Goal: Task Accomplishment & Management: Use online tool/utility

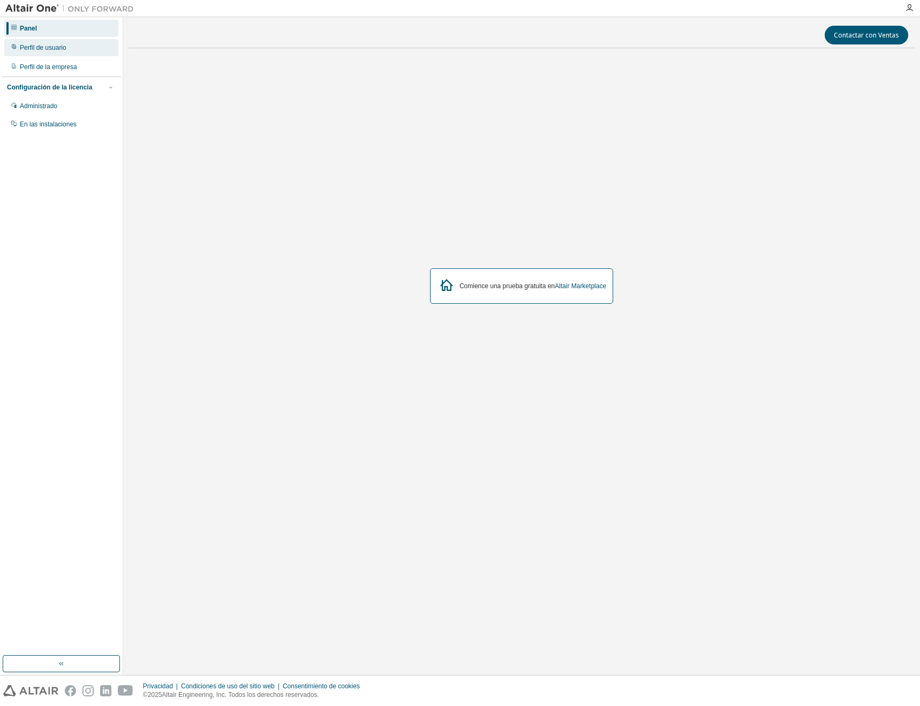
click at [84, 46] on div "Perfil de usuario" at bounding box center [61, 47] width 114 height 17
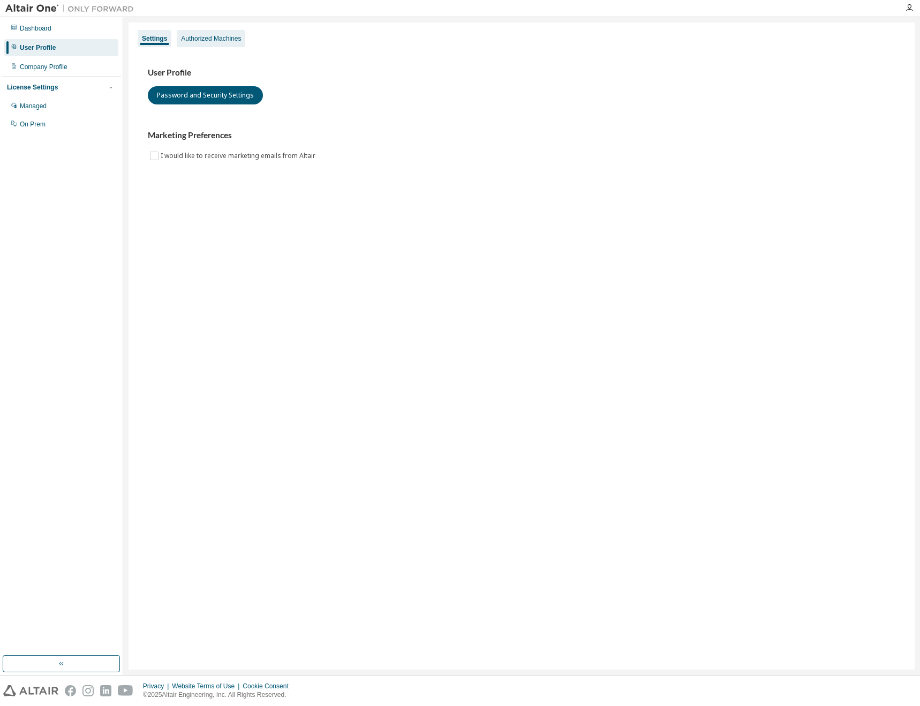
click at [212, 39] on div "Authorized Machines" at bounding box center [211, 38] width 60 height 9
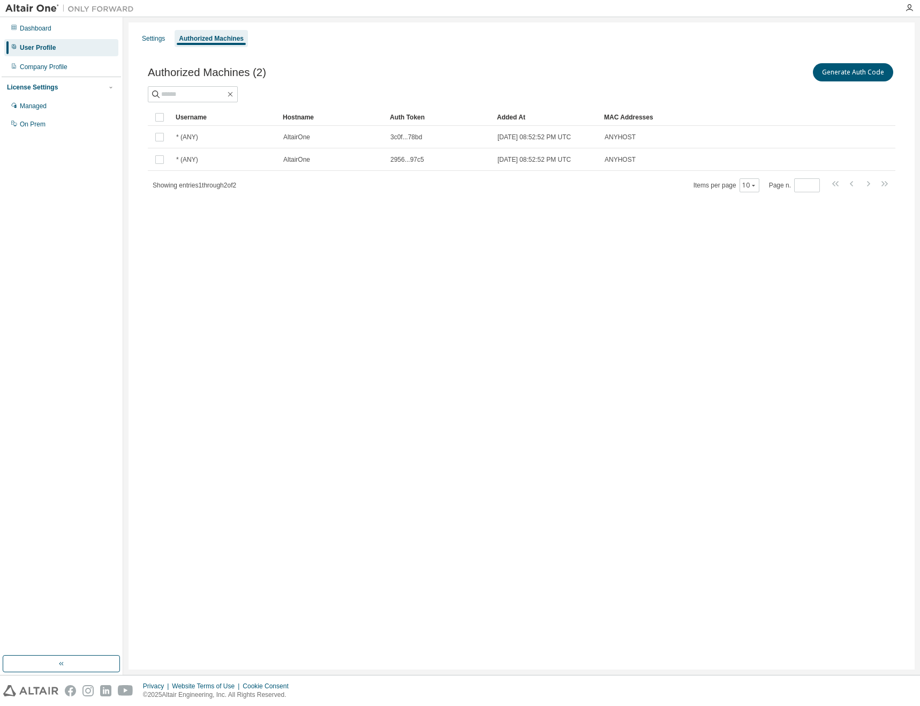
drag, startPoint x: 571, startPoint y: 380, endPoint x: 570, endPoint y: 372, distance: 8.1
click at [570, 380] on div "Settings Authorized Machines Authorized Machines (2) Generate Auth Code Clear L…" at bounding box center [522, 345] width 786 height 647
click at [846, 72] on button "Generate Auth Code" at bounding box center [853, 72] width 80 height 18
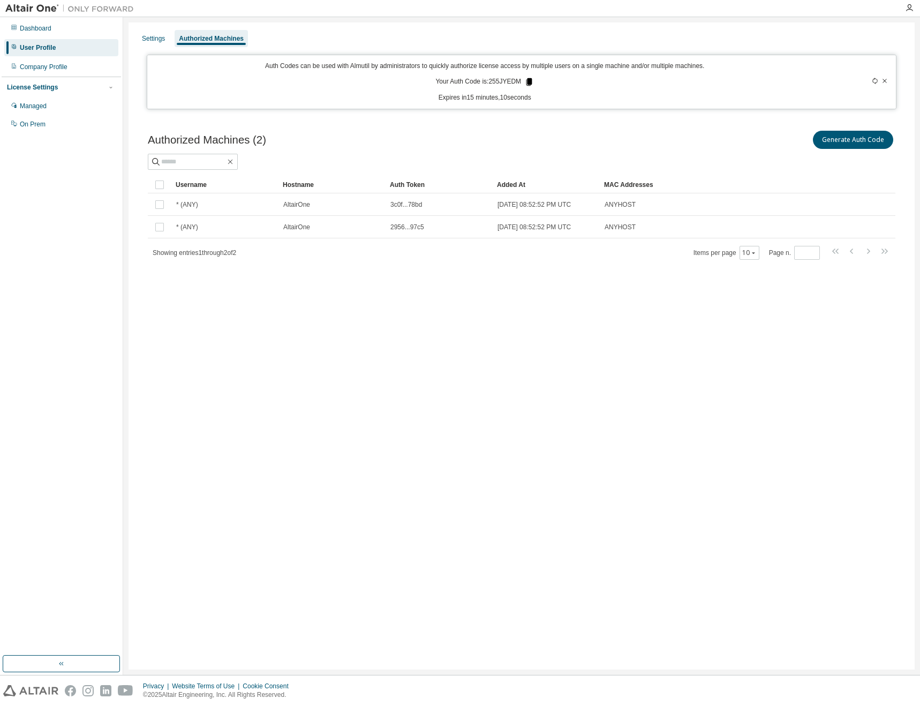
click at [526, 81] on icon at bounding box center [529, 81] width 6 height 7
click at [629, 97] on p "Expires in 11 minutes, 20 seconds" at bounding box center [485, 97] width 663 height 9
click at [871, 82] on div at bounding box center [852, 82] width 73 height 41
click at [872, 80] on icon at bounding box center [875, 81] width 6 height 6
click at [874, 81] on icon at bounding box center [875, 81] width 6 height 6
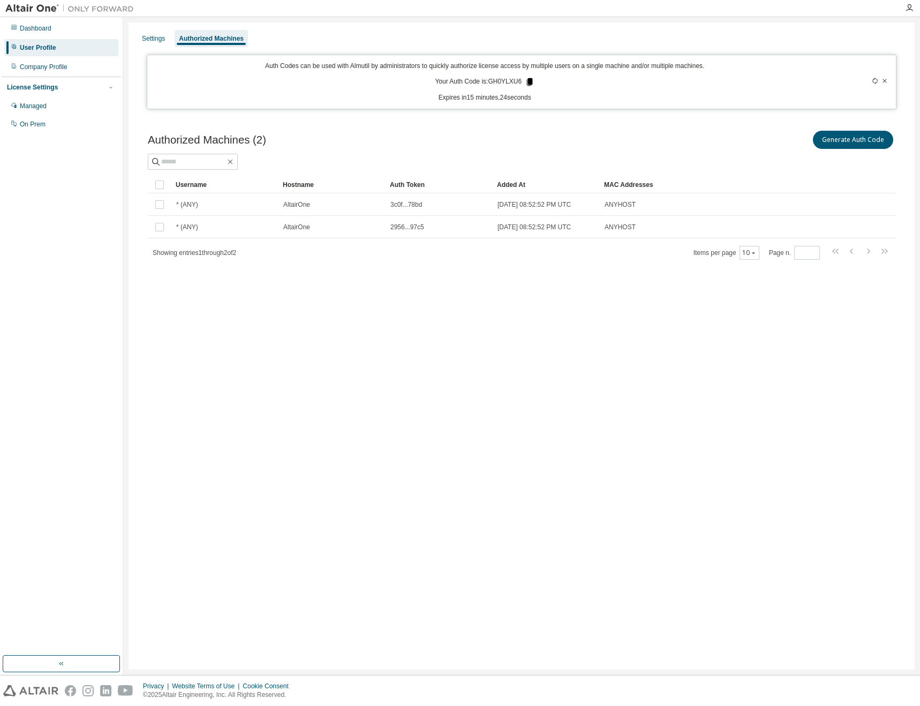
click at [529, 84] on icon at bounding box center [530, 81] width 6 height 7
click at [909, 7] on icon "button" at bounding box center [909, 8] width 9 height 9
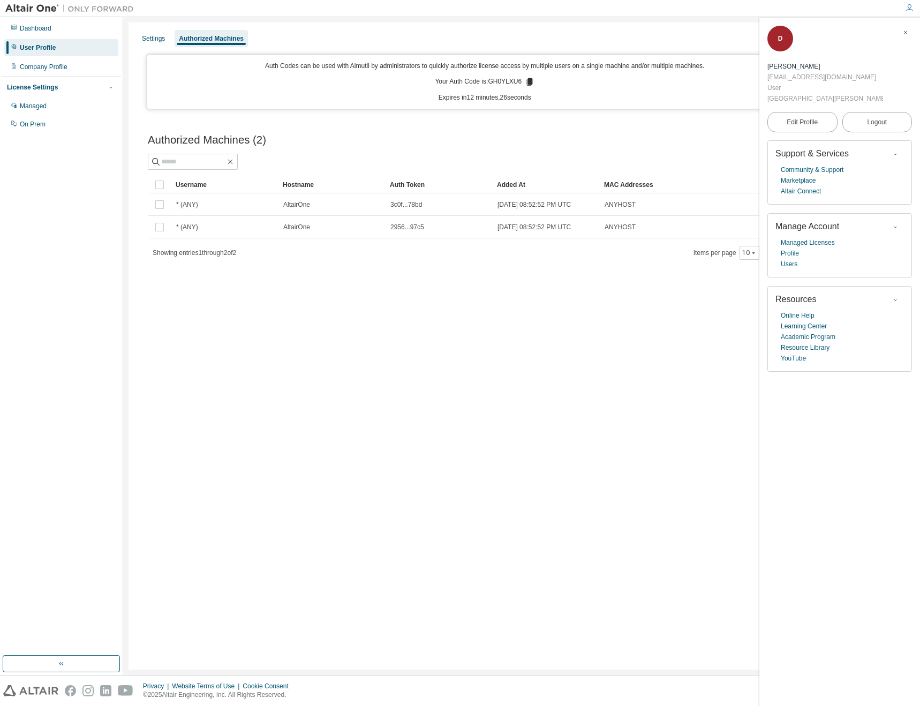
click at [516, 327] on div "Settings Authorized Machines Auth Codes can be used with Almutil by administrat…" at bounding box center [522, 345] width 786 height 647
click at [905, 31] on icon "button" at bounding box center [905, 32] width 6 height 6
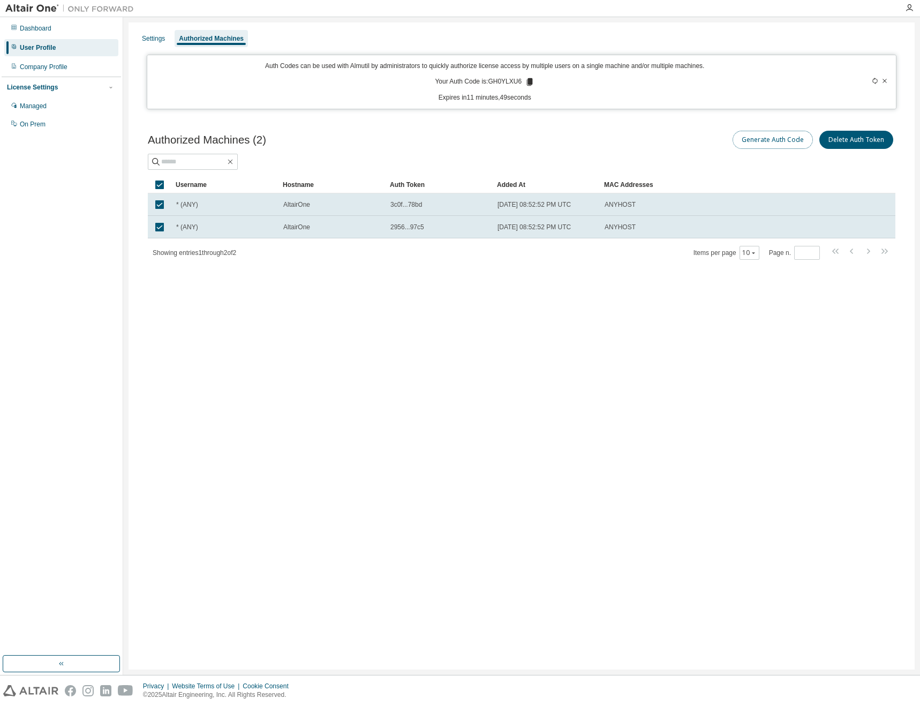
click at [793, 141] on button "Generate Auth Code" at bounding box center [773, 140] width 80 height 18
click at [784, 141] on button "Generate Auth Code" at bounding box center [773, 140] width 80 height 18
click at [763, 141] on button "Generate Auth Code" at bounding box center [773, 140] width 80 height 18
click at [528, 81] on icon at bounding box center [530, 81] width 6 height 7
click at [531, 81] on icon at bounding box center [530, 81] width 6 height 7
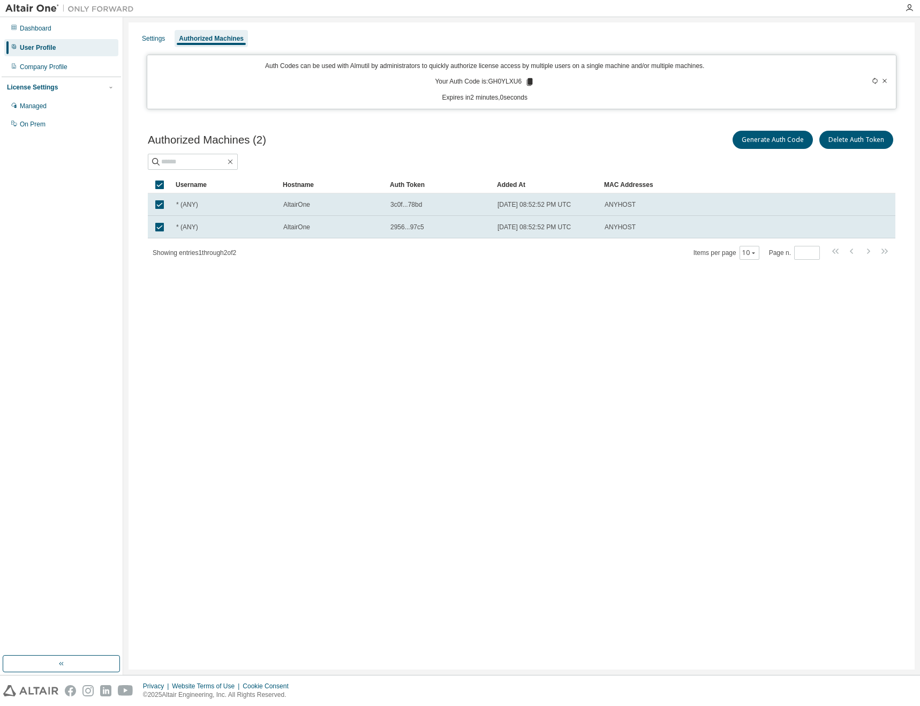
click at [531, 81] on icon at bounding box center [530, 81] width 6 height 7
click at [785, 140] on button "Generate Auth Code" at bounding box center [773, 140] width 80 height 18
click at [775, 139] on button "Generate Auth Code" at bounding box center [773, 140] width 80 height 18
click at [875, 81] on icon at bounding box center [875, 81] width 6 height 6
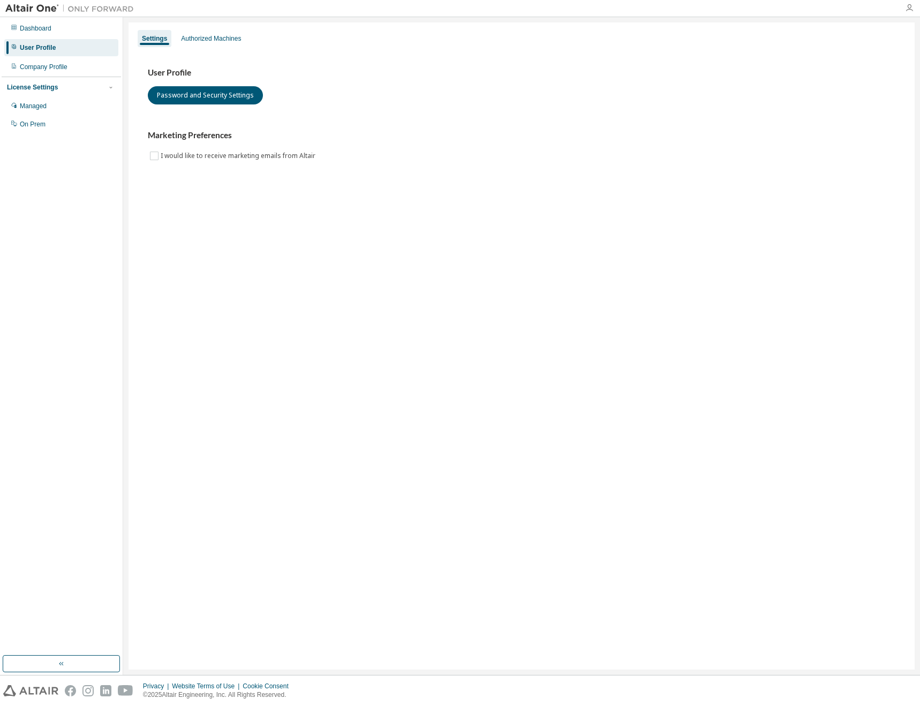
click at [911, 9] on icon "button" at bounding box center [909, 8] width 9 height 9
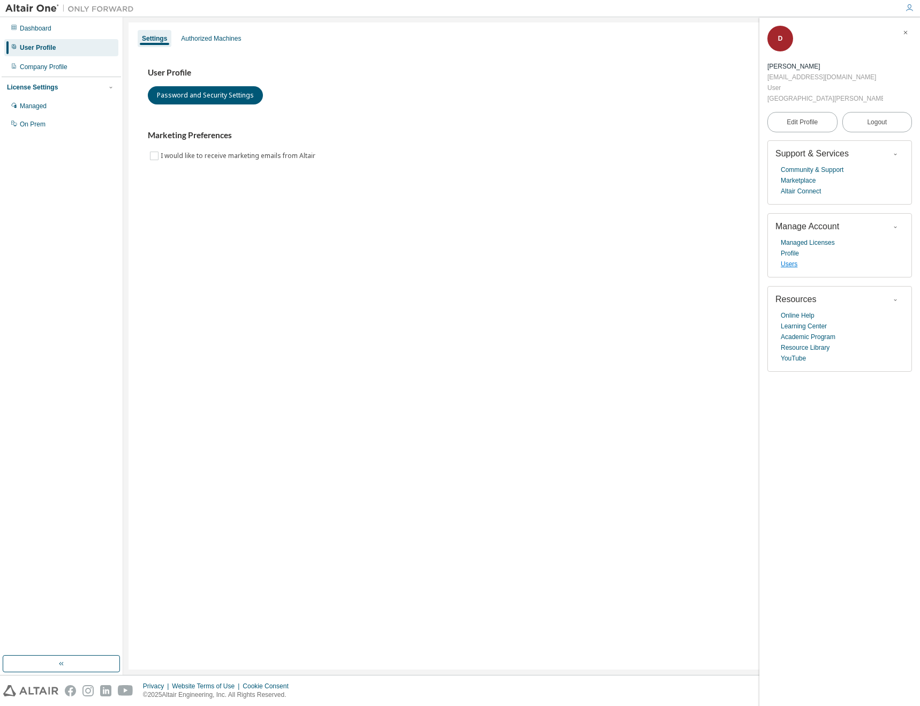
click at [789, 259] on link "Users" at bounding box center [789, 264] width 17 height 11
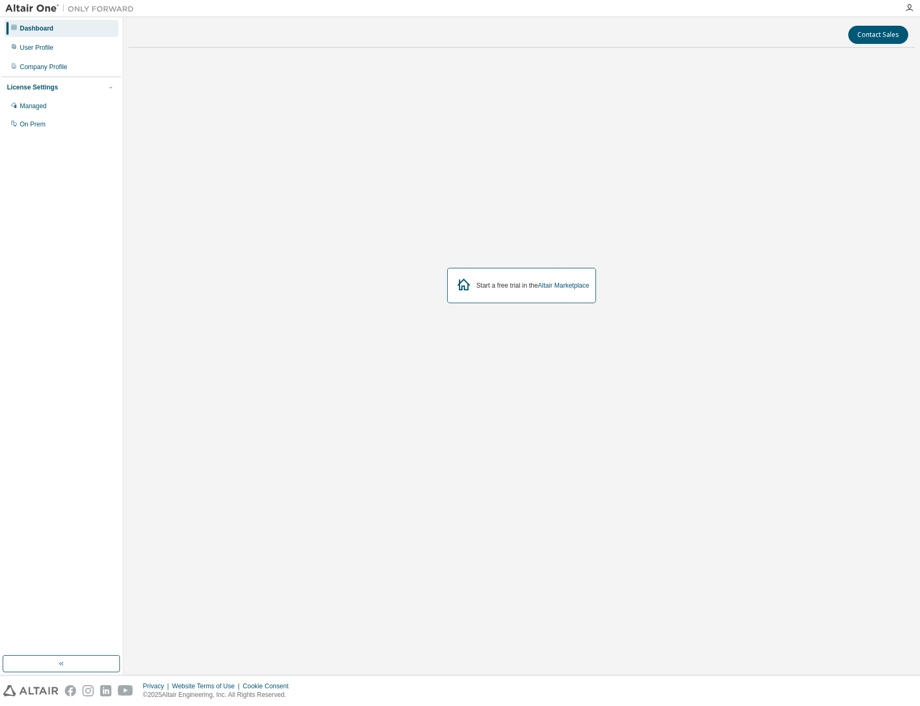
click at [904, 2] on div at bounding box center [909, 8] width 21 height 16
click at [906, 3] on div at bounding box center [909, 8] width 21 height 16
click at [907, 7] on icon "button" at bounding box center [909, 8] width 9 height 9
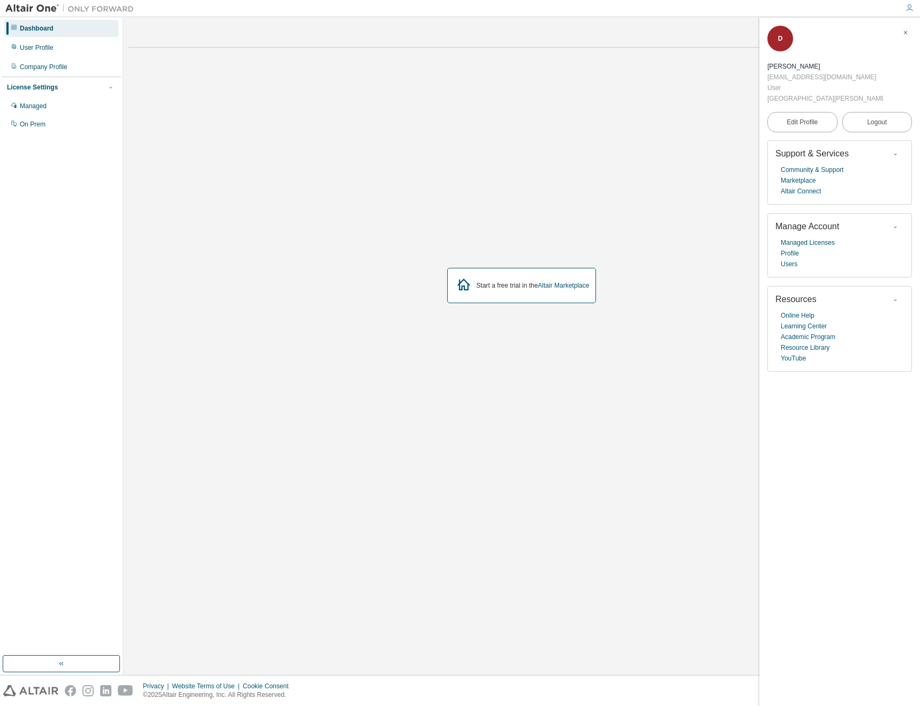
click at [805, 72] on div "dagamboa@umsa.bo" at bounding box center [826, 77] width 116 height 11
click at [806, 42] on div "D Diego Armando Gamboa Gomez dagamboa@umsa.bo User Universidad Mayor de San And…" at bounding box center [840, 65] width 145 height 78
drag, startPoint x: 863, startPoint y: 42, endPoint x: 804, endPoint y: 46, distance: 58.5
click at [804, 72] on div "dagamboa@umsa.bo" at bounding box center [826, 77] width 116 height 11
copy div "dagamboa@umsa.bo"
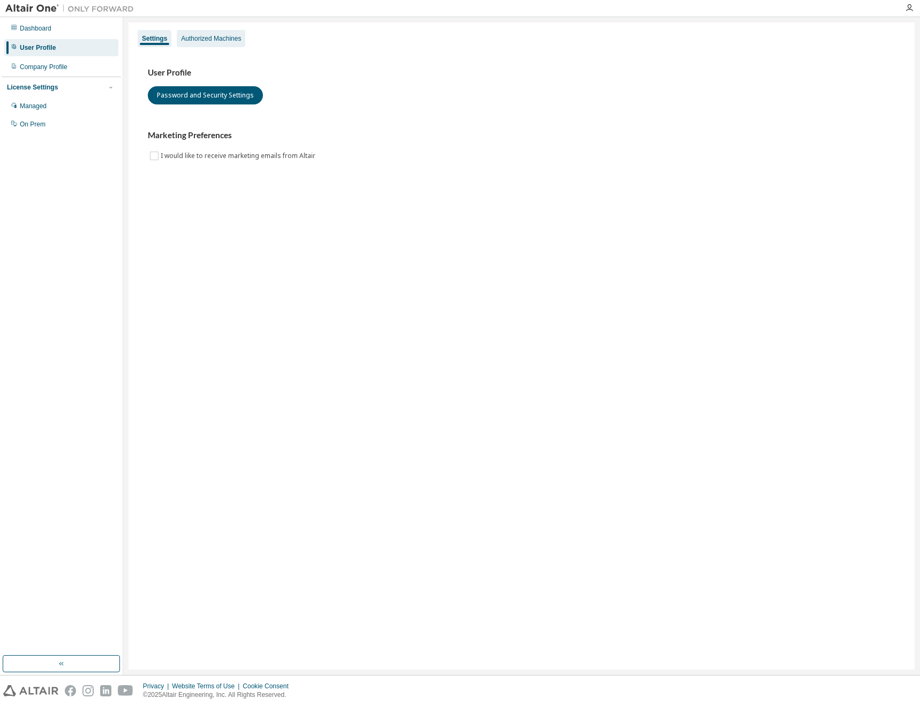
click at [223, 39] on div "Authorized Machines" at bounding box center [211, 38] width 60 height 9
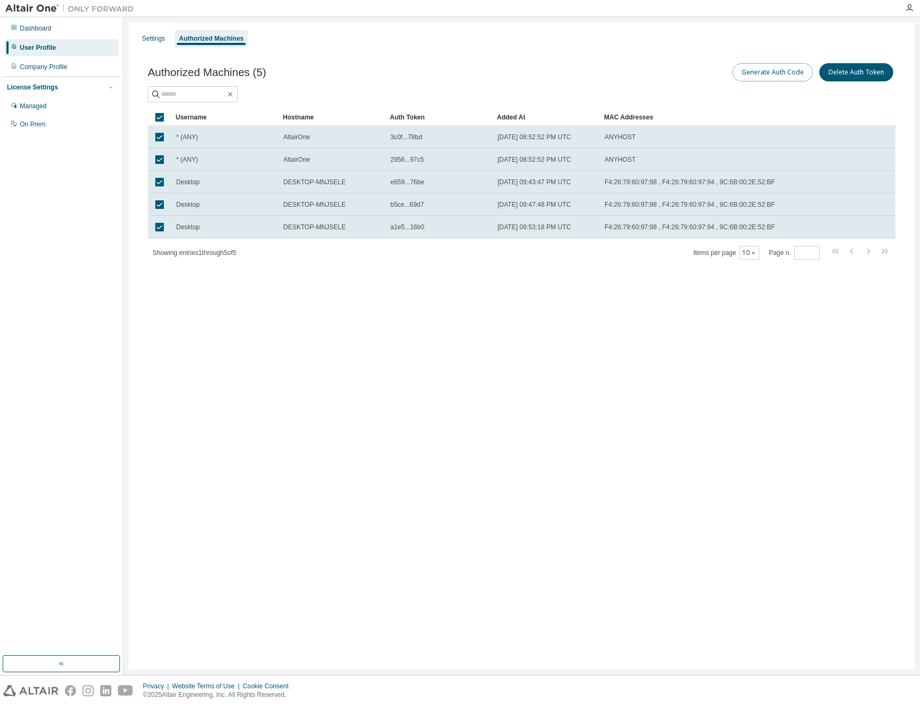
click at [781, 73] on button "Generate Auth Code" at bounding box center [773, 72] width 80 height 18
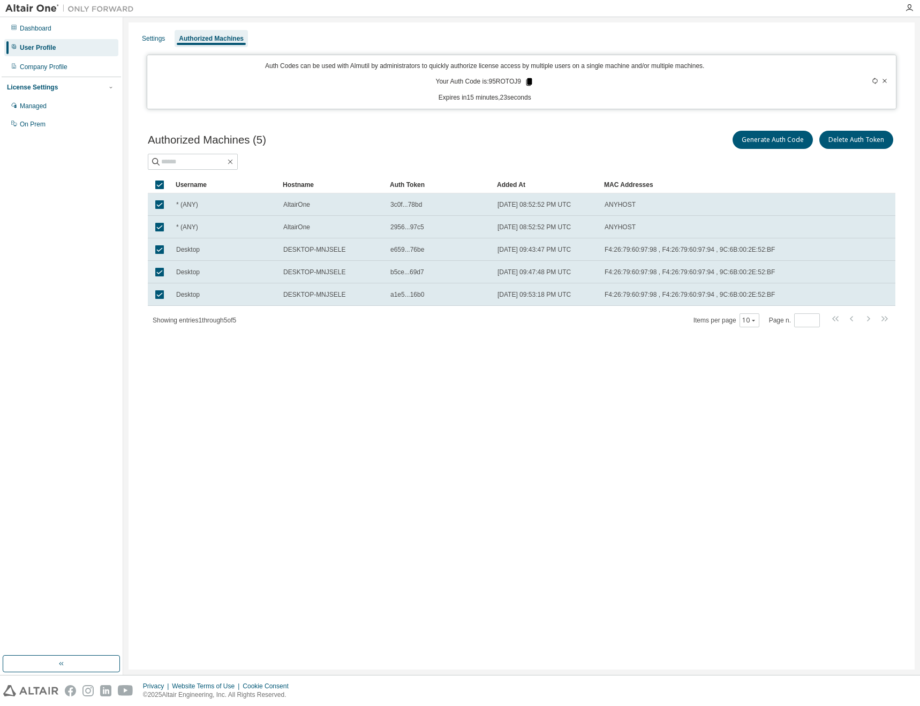
click at [526, 83] on icon at bounding box center [529, 81] width 6 height 7
click at [913, 7] on icon "button" at bounding box center [909, 8] width 9 height 9
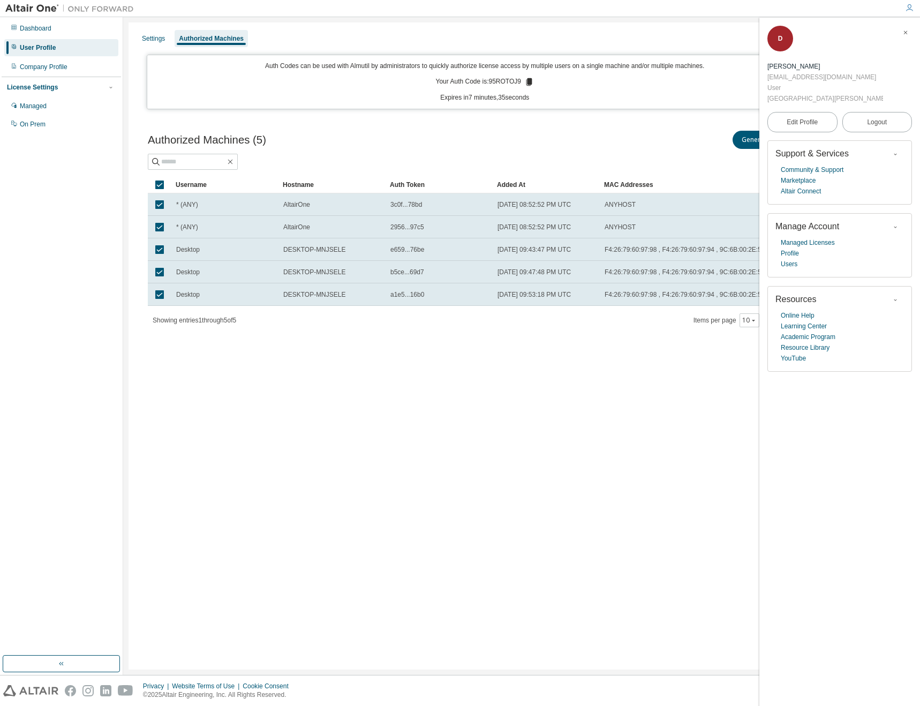
drag, startPoint x: 803, startPoint y: 31, endPoint x: 897, endPoint y: 32, distance: 93.7
click at [883, 61] on div "Diego Armando Gamboa Gomez" at bounding box center [826, 66] width 116 height 11
drag, startPoint x: 803, startPoint y: 65, endPoint x: 903, endPoint y: 65, distance: 99.6
click at [903, 65] on div "D Diego Armando Gamboa Gomez dagamboa@umsa.bo User Universidad Mayor de San And…" at bounding box center [840, 65] width 145 height 78
copy div "Universidad Mayor de San Andrés"
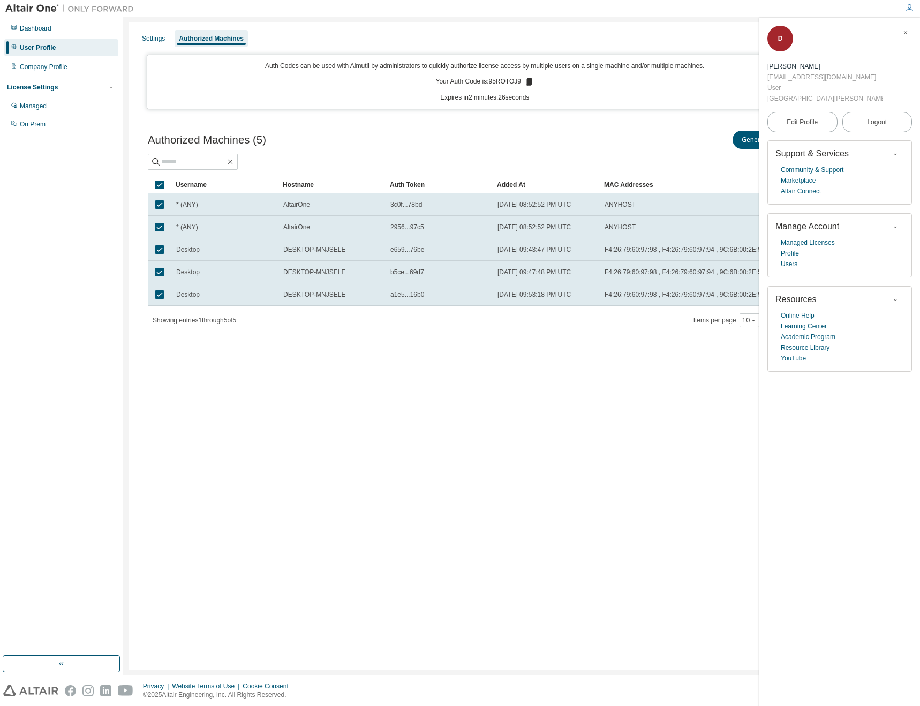
drag, startPoint x: 803, startPoint y: 28, endPoint x: 897, endPoint y: 28, distance: 93.7
click at [883, 61] on div "Diego Armando Gamboa Gomez" at bounding box center [826, 66] width 116 height 11
copy div "Diego Armando Gamboa Gomez"
drag, startPoint x: 864, startPoint y: 43, endPoint x: 802, endPoint y: 42, distance: 62.1
click at [802, 42] on div "D Diego Armando Gamboa Gomez dagamboa@umsa.bo User Universidad Mayor de San And…" at bounding box center [840, 65] width 145 height 78
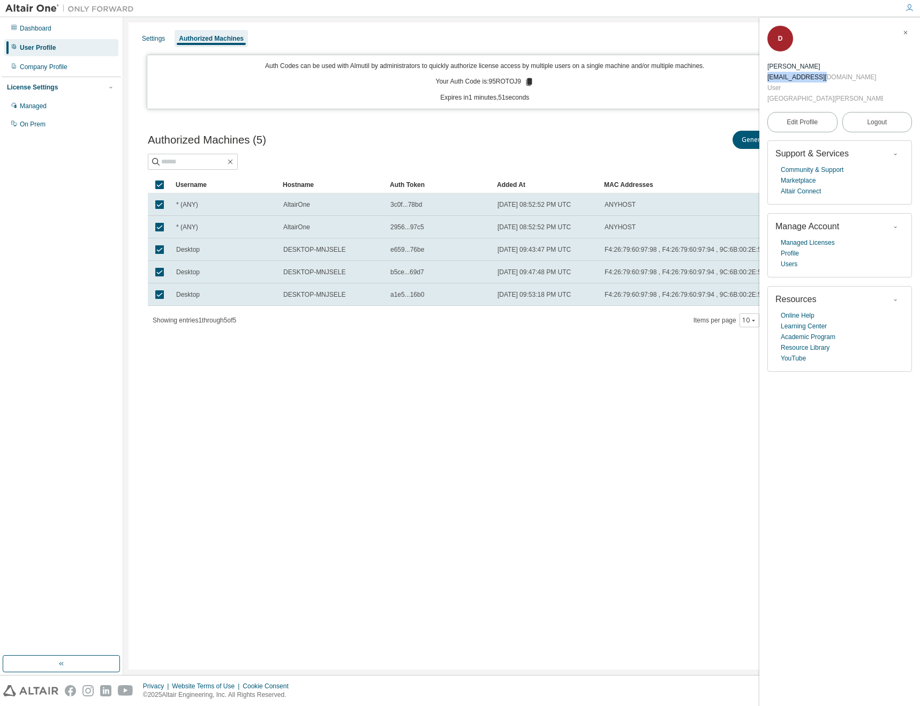
copy div "dagamboa@umsa.bo"
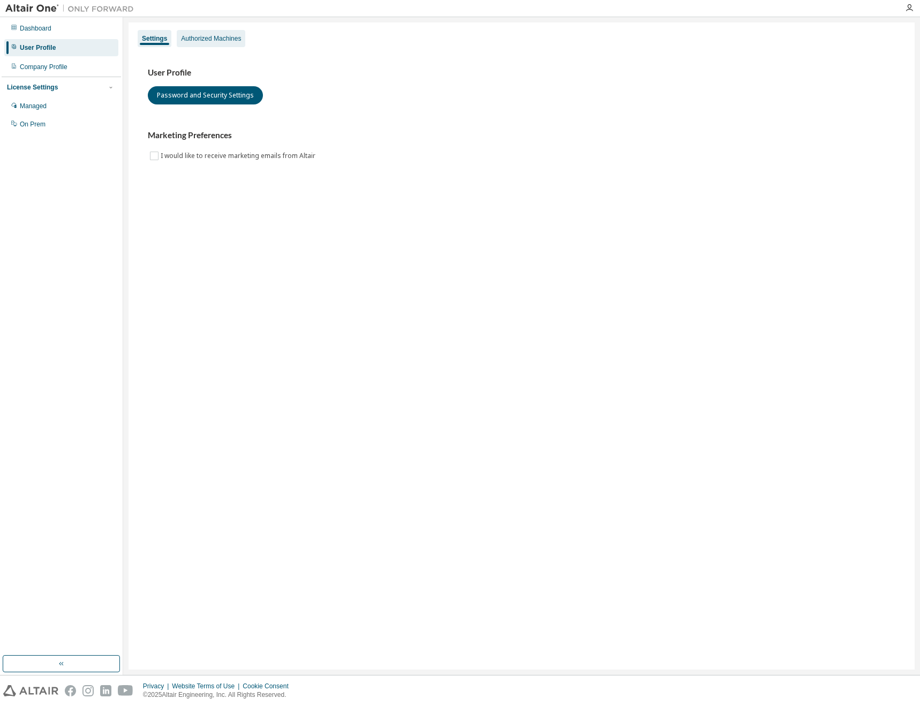
click at [212, 36] on div "Authorized Machines" at bounding box center [211, 38] width 60 height 9
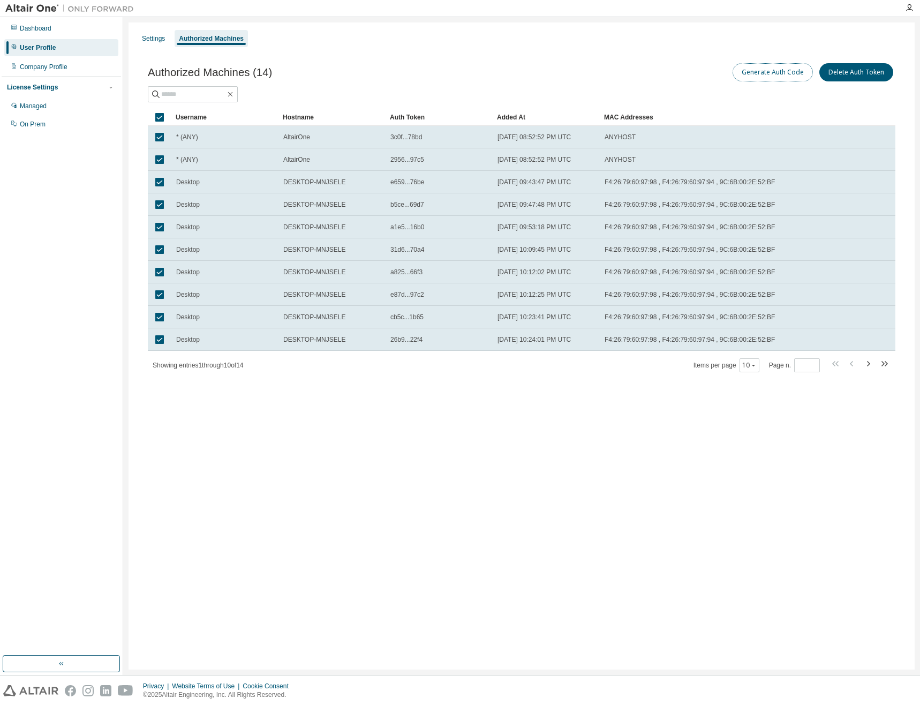
click at [786, 74] on button "Generate Auth Code" at bounding box center [773, 72] width 80 height 18
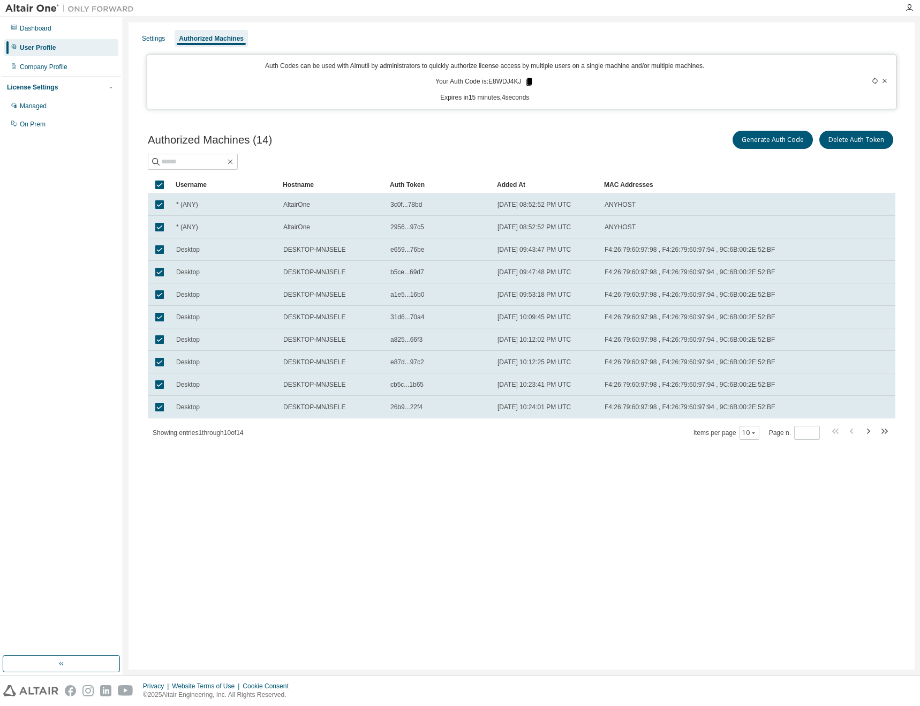
click at [529, 79] on icon at bounding box center [529, 81] width 6 height 7
click at [76, 71] on div "Company Profile" at bounding box center [61, 66] width 114 height 17
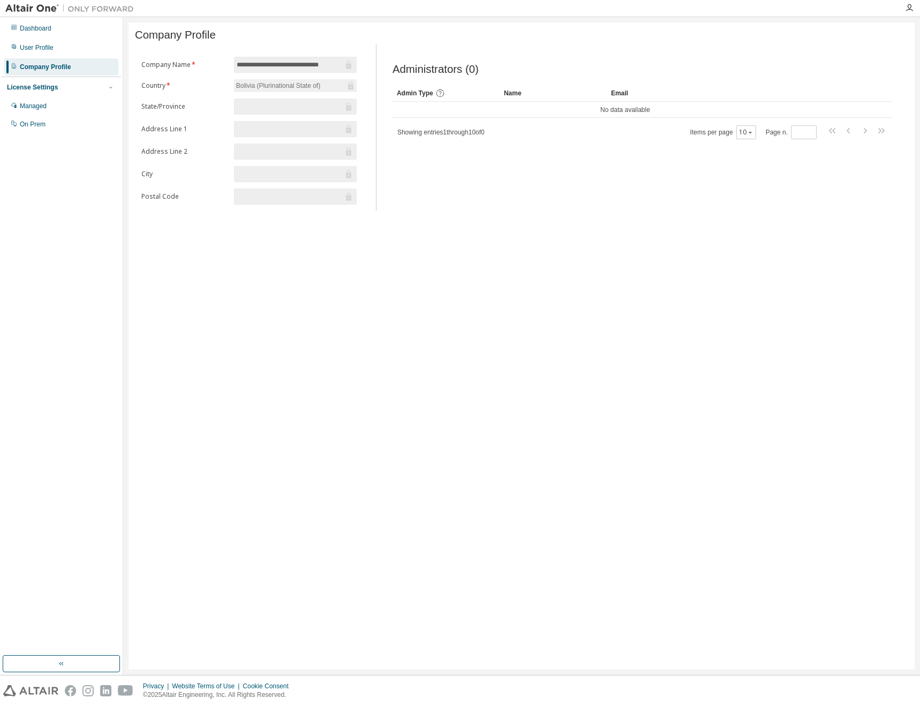
click at [74, 84] on div "License Settings" at bounding box center [61, 87] width 109 height 10
click at [79, 88] on div "License Settings" at bounding box center [61, 87] width 109 height 10
click at [59, 105] on div "Managed" at bounding box center [61, 105] width 114 height 17
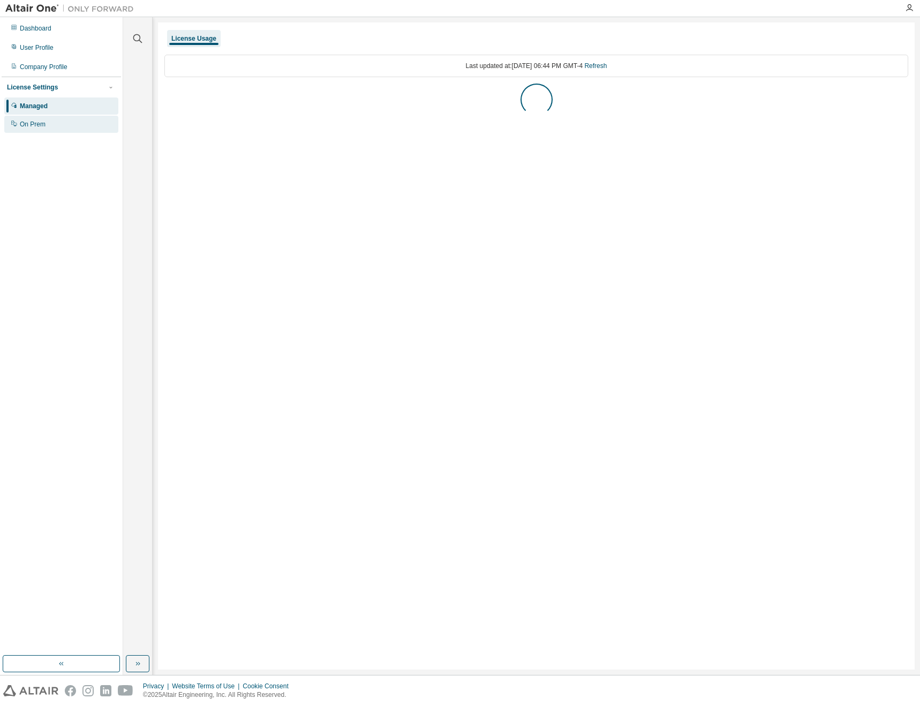
click at [49, 121] on div "On Prem" at bounding box center [61, 124] width 114 height 17
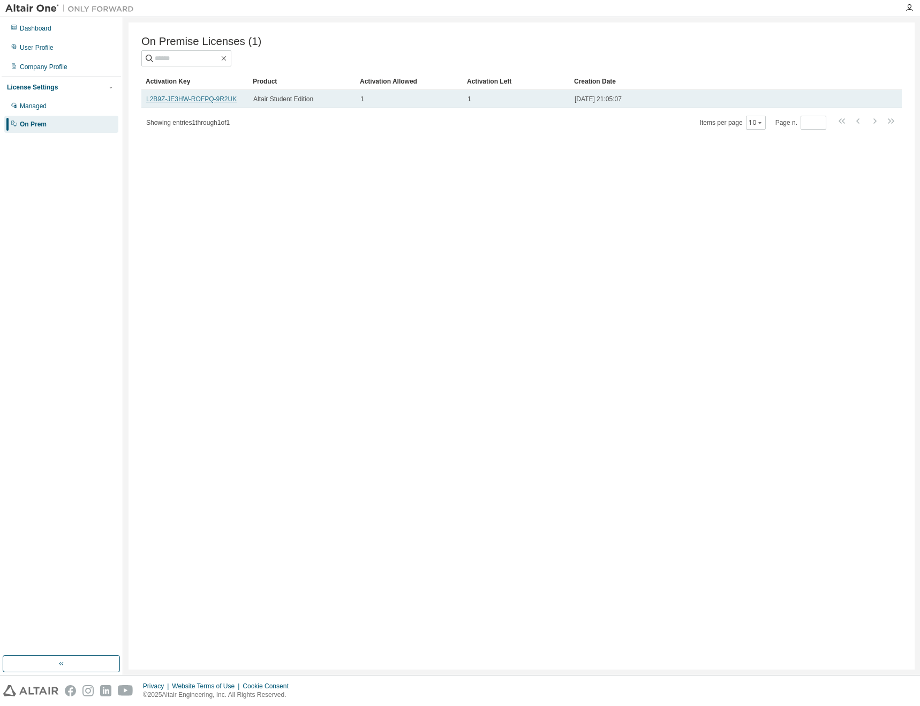
click at [183, 100] on link "L2B9Z-JE3HW-ROFPQ-9R2UK" at bounding box center [191, 98] width 91 height 7
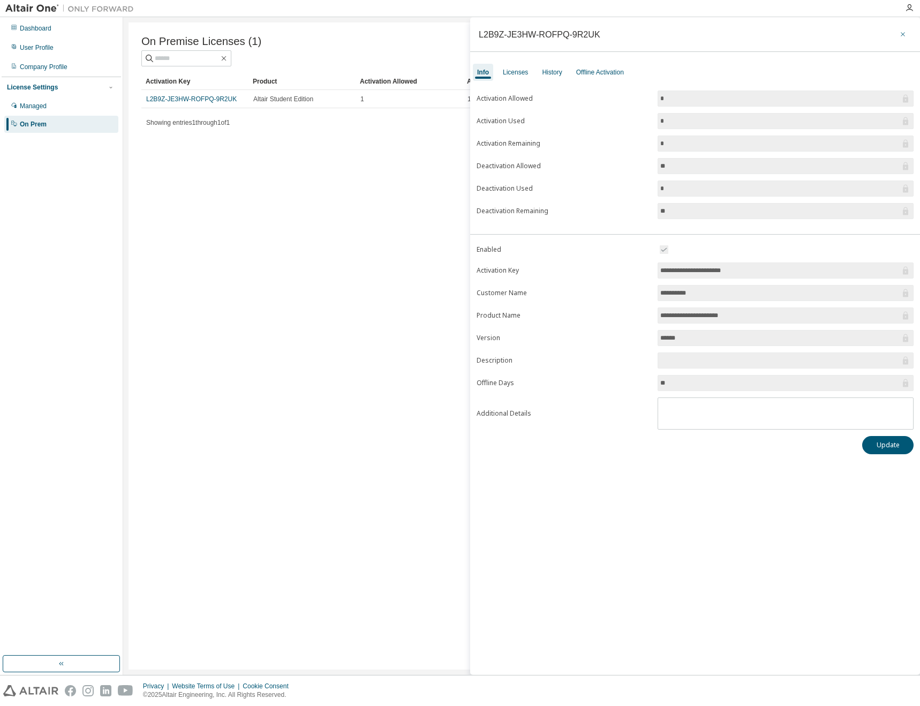
click at [901, 31] on icon "button" at bounding box center [902, 34] width 7 height 9
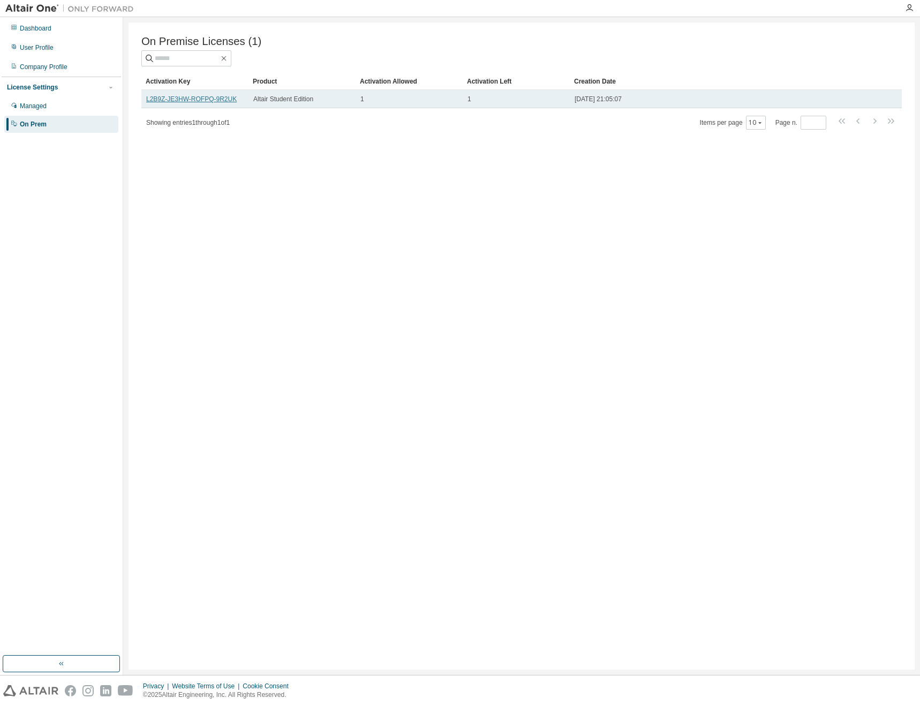
click at [186, 102] on link "L2B9Z-JE3HW-ROFPQ-9R2UK" at bounding box center [191, 98] width 91 height 7
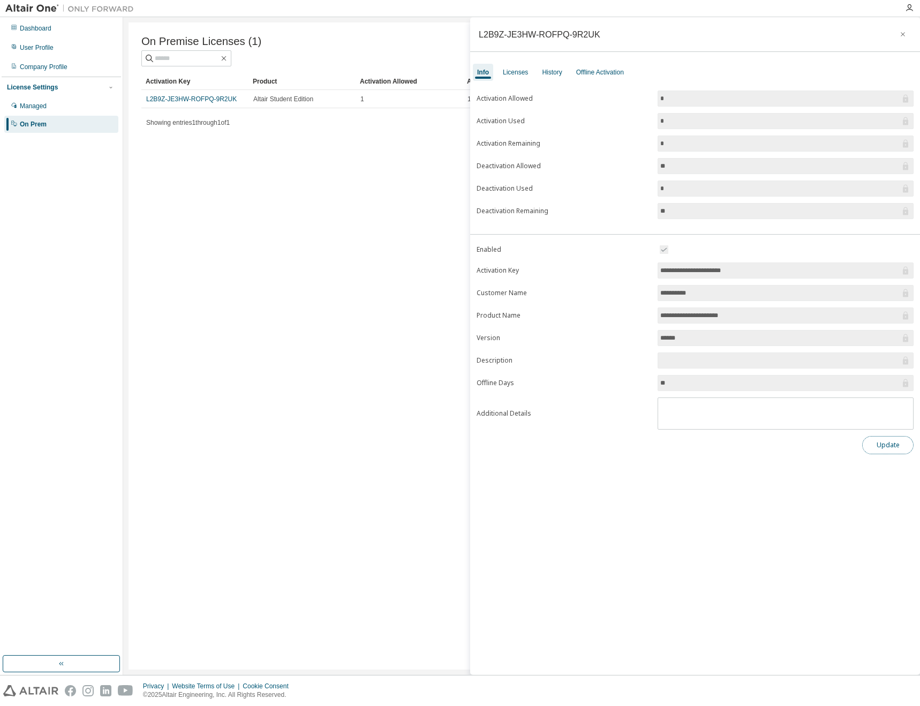
click at [883, 442] on button "Update" at bounding box center [887, 445] width 51 height 18
click at [895, 667] on icon "button" at bounding box center [897, 668] width 6 height 6
click at [35, 32] on div "Dashboard" at bounding box center [36, 28] width 32 height 9
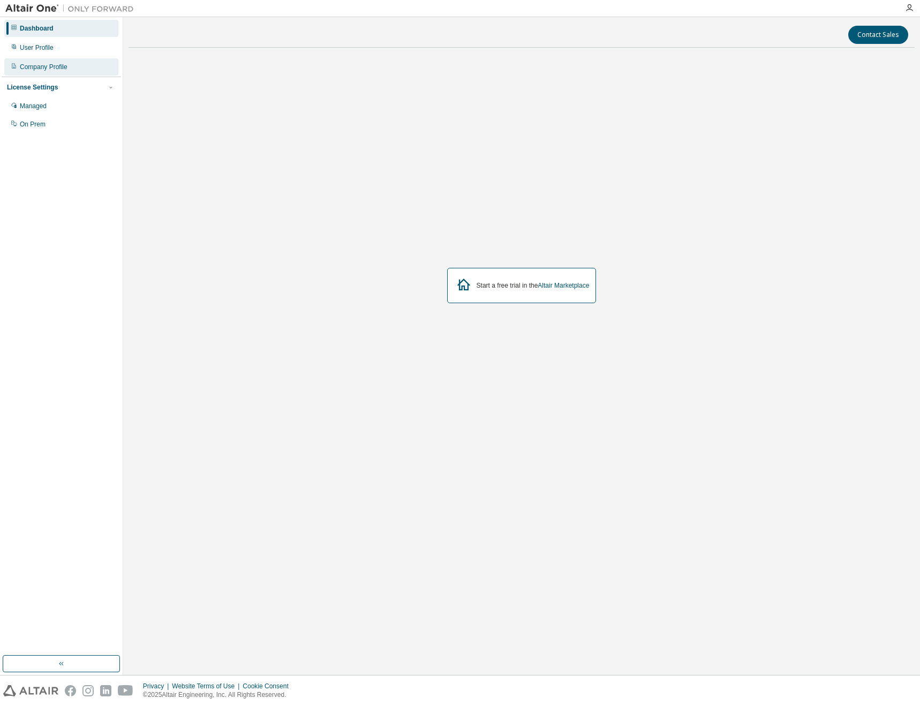
click at [35, 65] on div "Company Profile" at bounding box center [44, 67] width 48 height 9
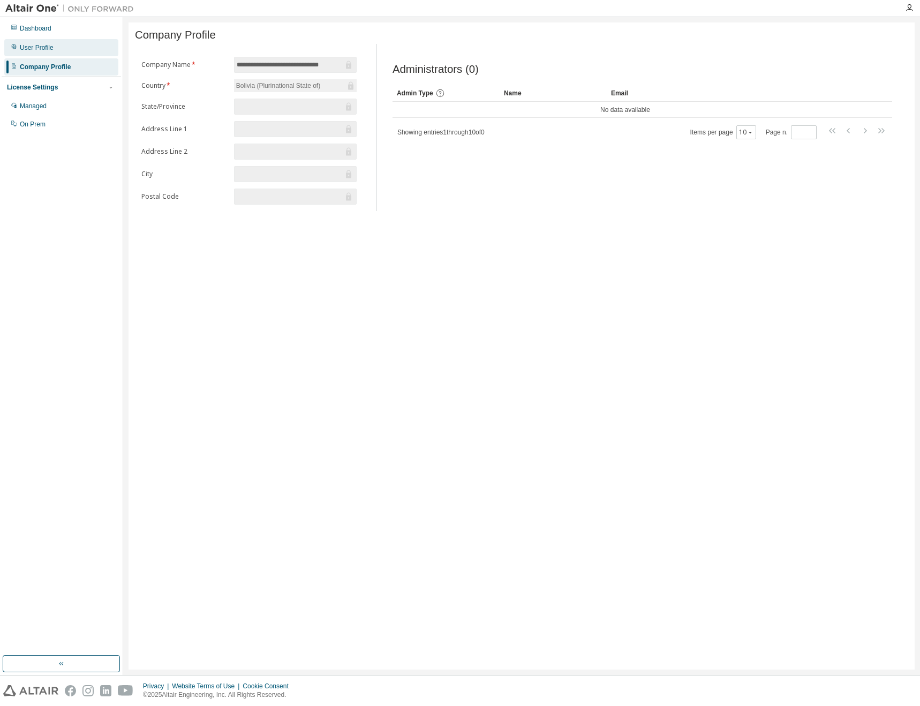
click at [57, 47] on div "User Profile" at bounding box center [61, 47] width 114 height 17
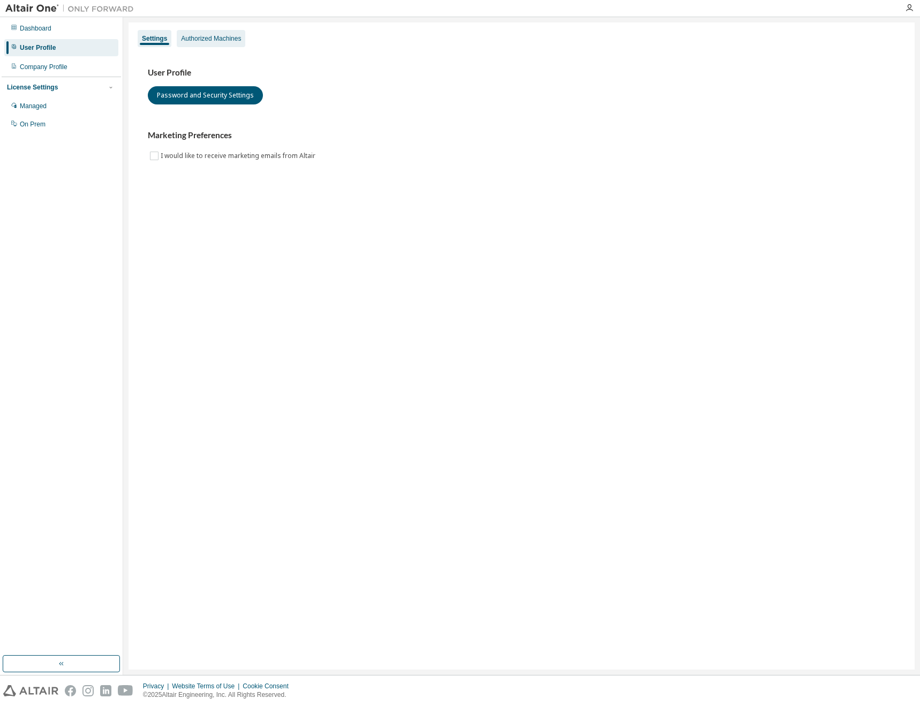
click at [203, 35] on div "Authorized Machines" at bounding box center [211, 38] width 60 height 9
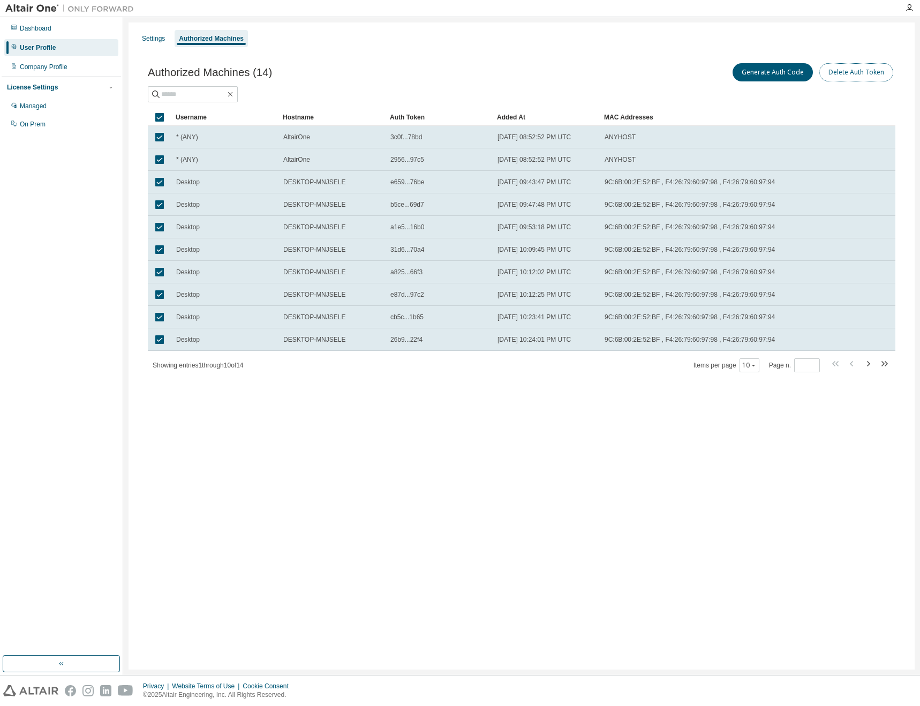
click at [857, 71] on button "Delete Auth Token" at bounding box center [856, 72] width 74 height 18
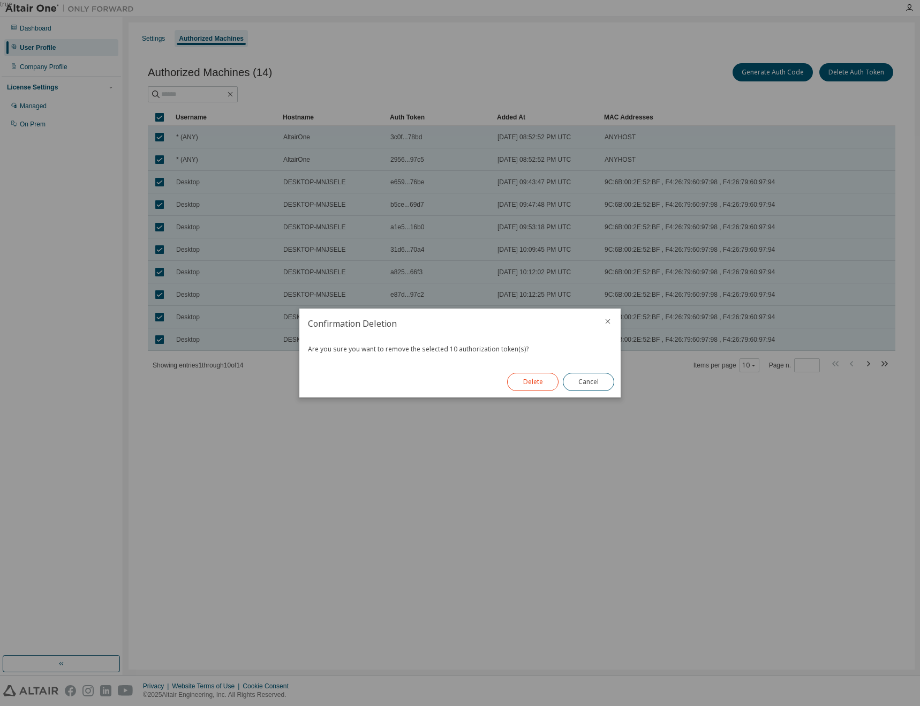
click at [545, 380] on button "Delete" at bounding box center [532, 382] width 51 height 18
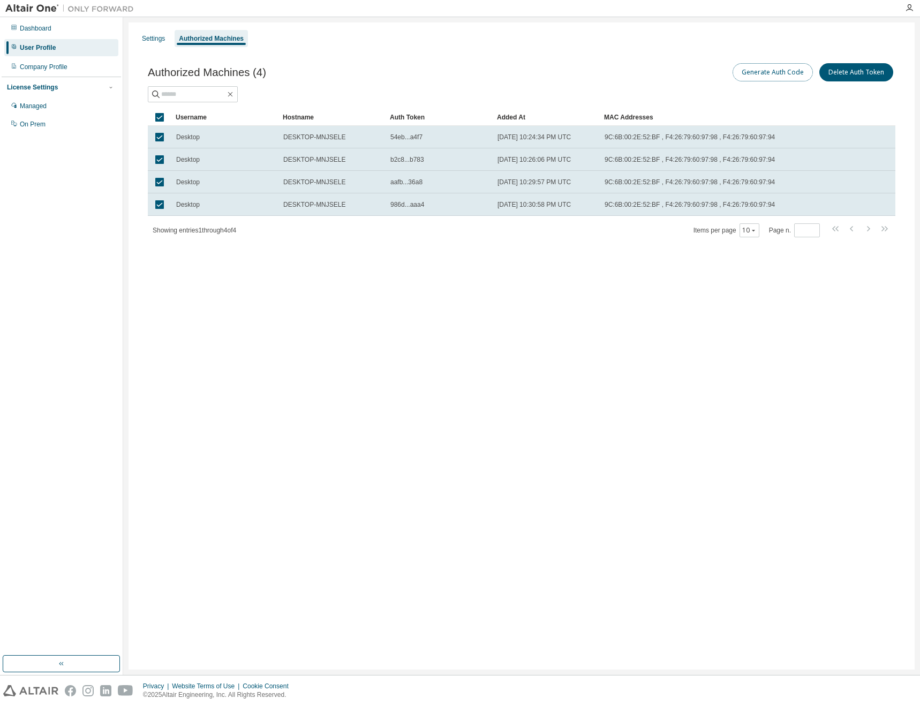
click at [768, 67] on button "Generate Auth Code" at bounding box center [773, 72] width 80 height 18
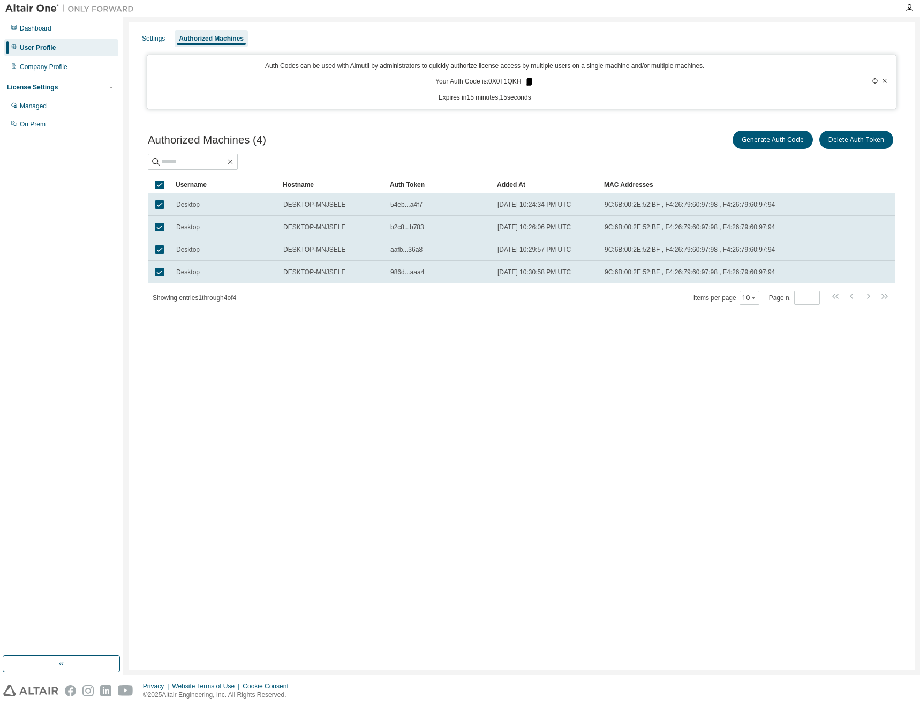
click at [524, 80] on icon at bounding box center [529, 82] width 10 height 10
click at [842, 141] on button "Delete Auth Token" at bounding box center [856, 140] width 74 height 18
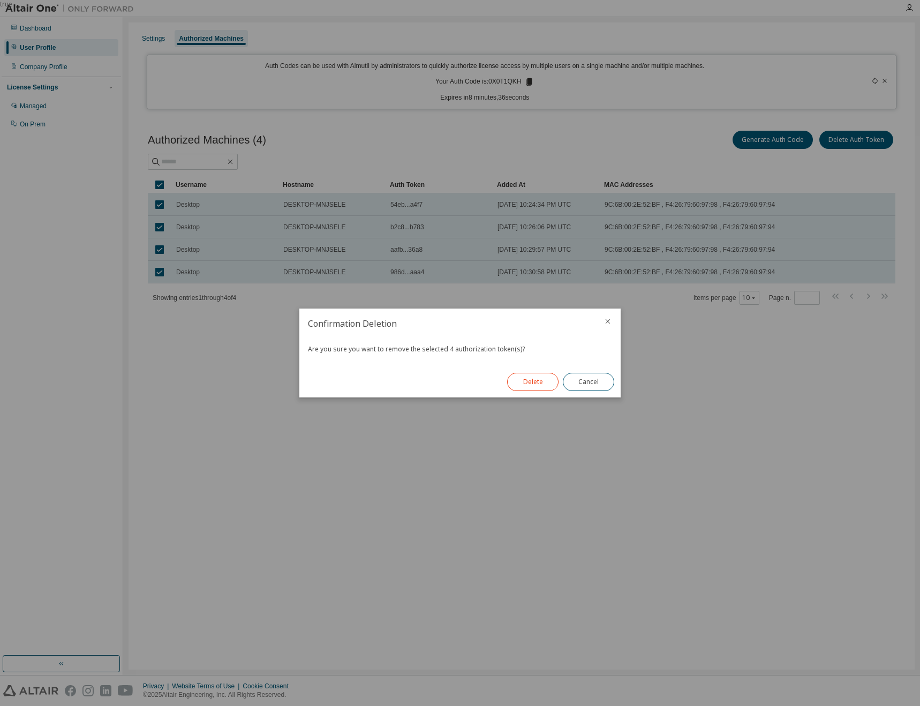
click at [538, 387] on button "Delete" at bounding box center [532, 382] width 51 height 18
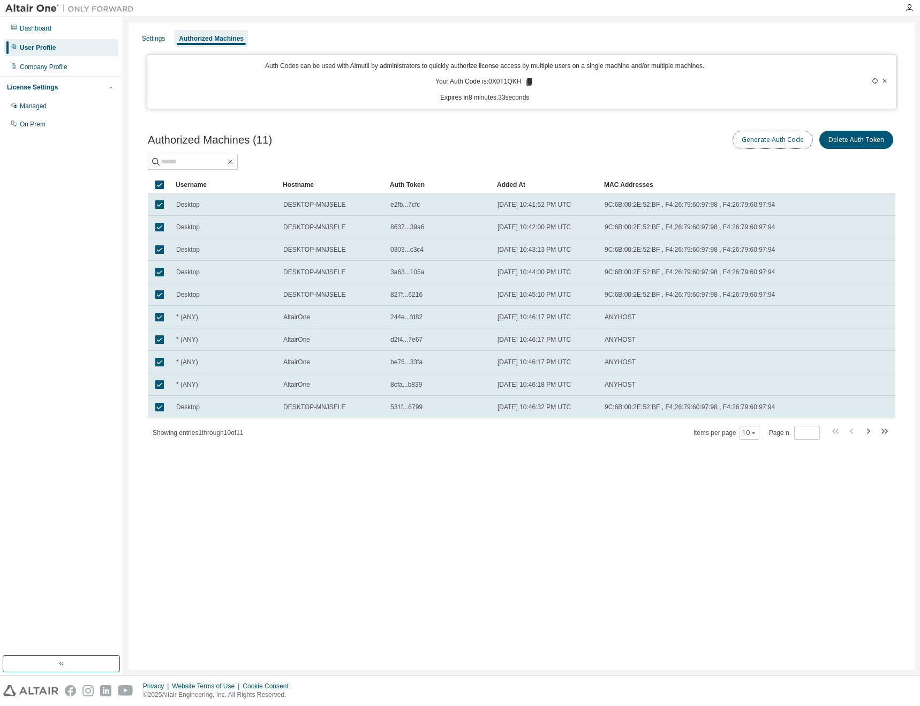
click at [780, 137] on button "Generate Auth Code" at bounding box center [773, 140] width 80 height 18
click at [762, 141] on button "Generate Auth Code" at bounding box center [773, 140] width 80 height 18
click at [530, 83] on icon at bounding box center [529, 81] width 6 height 7
click at [872, 81] on icon at bounding box center [875, 81] width 6 height 6
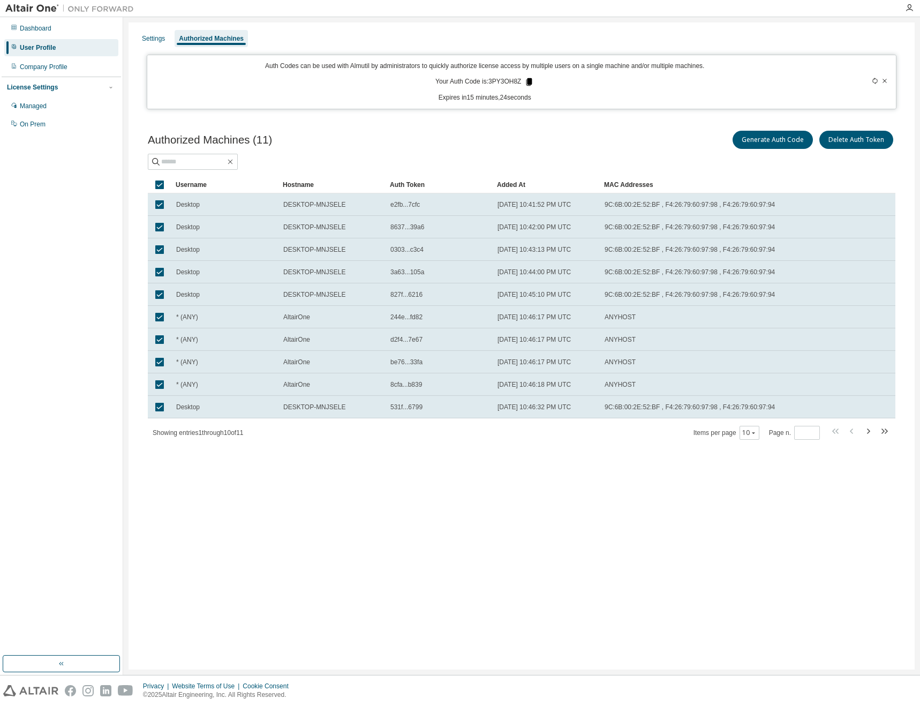
click at [529, 78] on icon at bounding box center [529, 82] width 10 height 10
click at [528, 82] on icon at bounding box center [529, 81] width 6 height 7
click at [766, 139] on button "Generate Auth Code" at bounding box center [773, 140] width 80 height 18
click at [759, 138] on button "Generate Auth Code" at bounding box center [773, 140] width 80 height 18
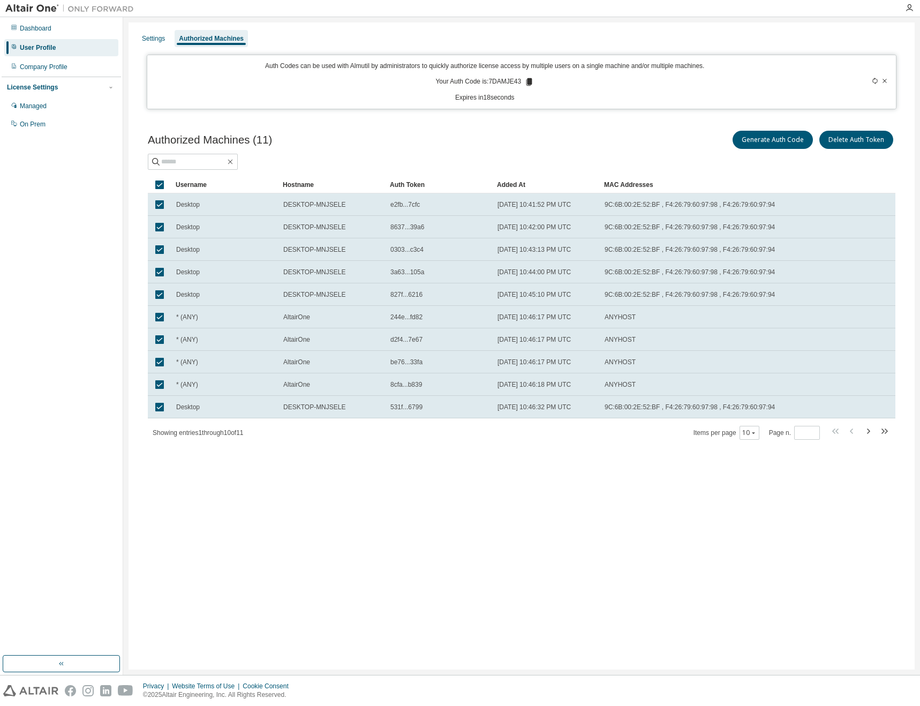
click at [871, 76] on div at bounding box center [852, 82] width 73 height 41
click at [872, 80] on icon at bounding box center [875, 81] width 6 height 6
click at [875, 81] on icon at bounding box center [875, 81] width 6 height 6
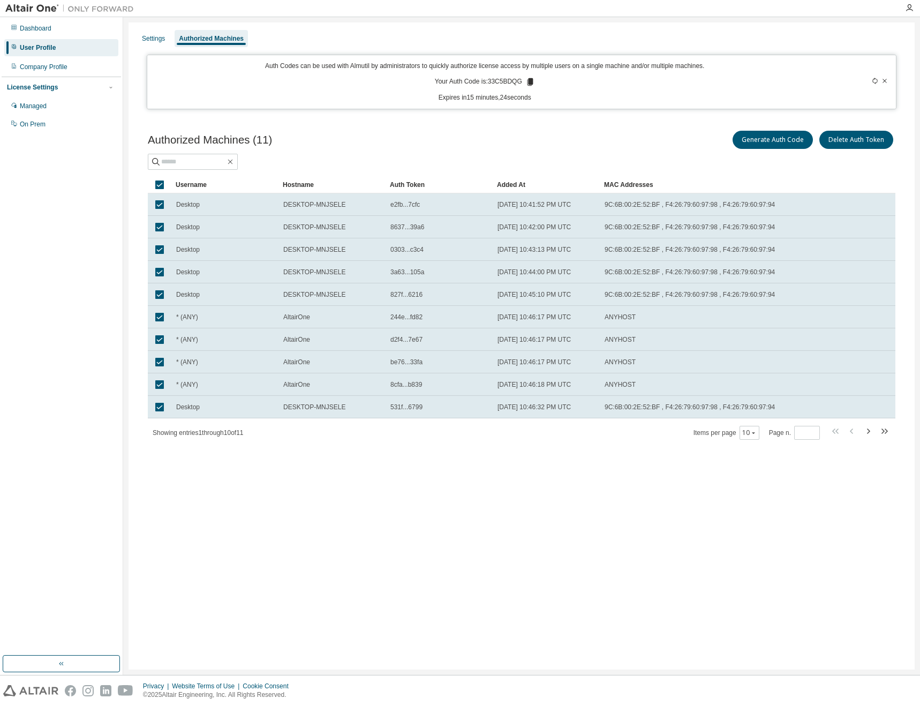
click at [538, 131] on div "Generate Auth Code Delete Auth Token" at bounding box center [709, 140] width 374 height 22
click at [363, 104] on div "Auth Codes can be used with Almutil by administrators to quickly authorize lice…" at bounding box center [522, 82] width 750 height 55
click at [530, 83] on icon at bounding box center [531, 81] width 6 height 7
click at [532, 84] on icon at bounding box center [531, 81] width 6 height 7
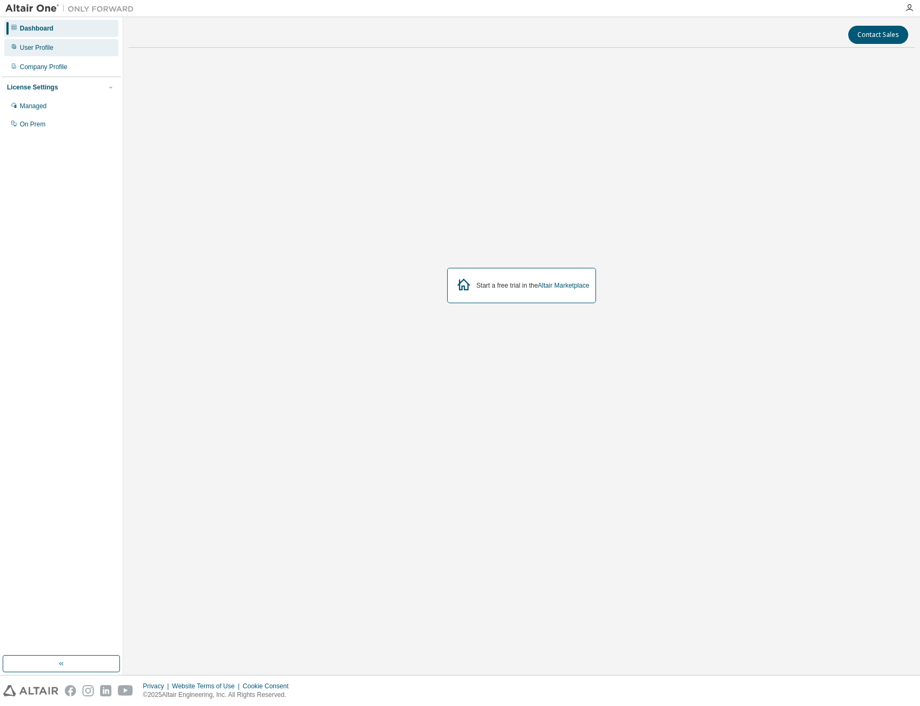
click at [51, 49] on div "User Profile" at bounding box center [37, 47] width 34 height 9
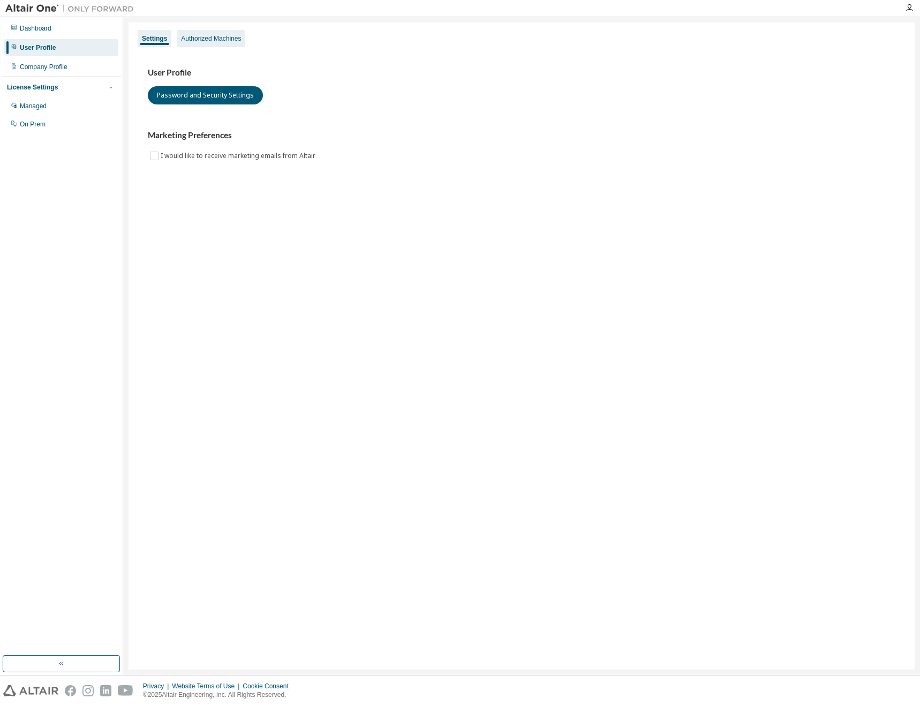
click at [218, 44] on div "Authorized Machines" at bounding box center [211, 38] width 69 height 17
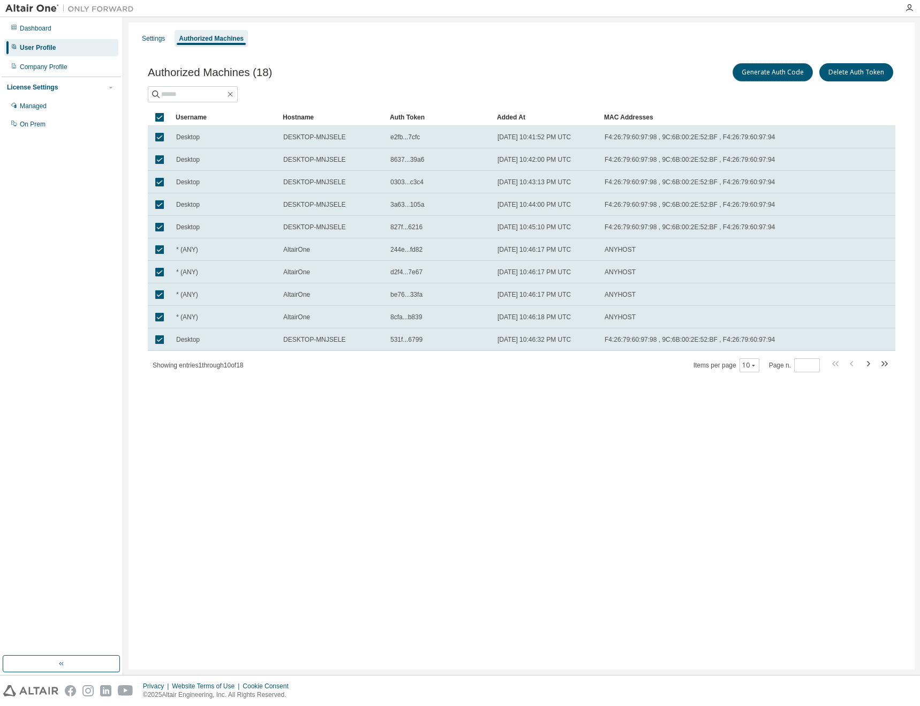
drag, startPoint x: 765, startPoint y: 72, endPoint x: 767, endPoint y: 83, distance: 11.4
click at [764, 71] on button "Generate Auth Code" at bounding box center [773, 72] width 80 height 18
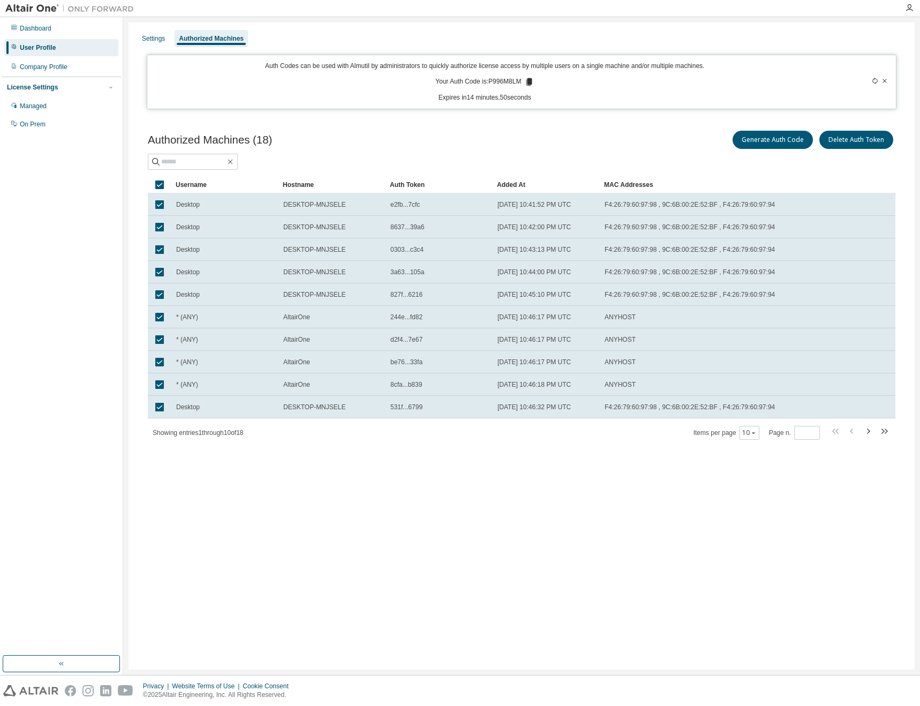
click at [877, 79] on icon at bounding box center [875, 81] width 5 height 6
click at [531, 81] on icon at bounding box center [532, 81] width 6 height 7
